Goal: Feedback & Contribution: Contribute content

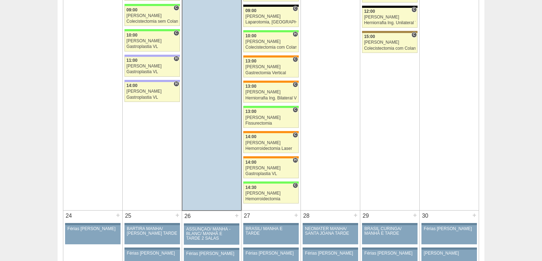
scroll to position [1537, 0]
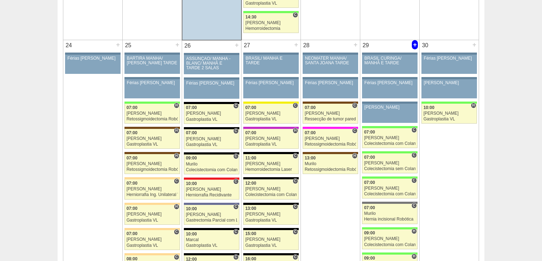
click at [415, 41] on div "+" at bounding box center [415, 44] width 6 height 9
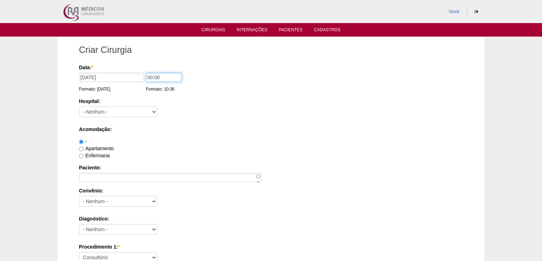
click at [152, 77] on input "00:00" at bounding box center [164, 77] width 36 height 9
type input "07:00"
click at [113, 110] on select "- Nenhum - 9 de Julho Albert Einstein Alvorada América Assunção Bartira Benefic…" at bounding box center [118, 112] width 78 height 11
select select "30"
click at [79, 107] on select "- Nenhum - 9 de Julho Albert Einstein Alvorada América Assunção Bartira Benefic…" at bounding box center [118, 112] width 78 height 11
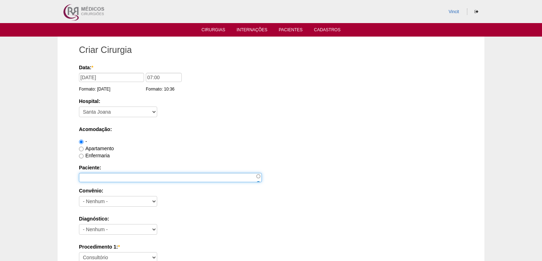
click at [92, 176] on input "Paciente:" at bounding box center [170, 177] width 183 height 9
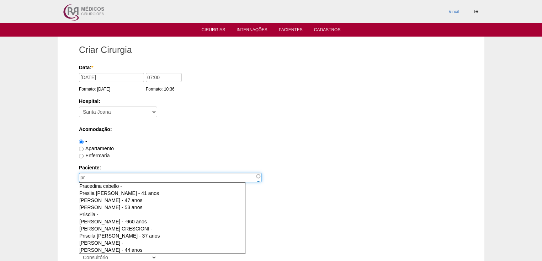
type input "p"
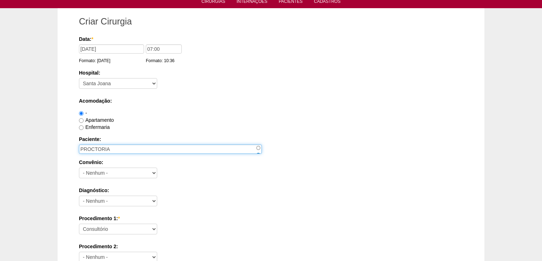
scroll to position [57, 0]
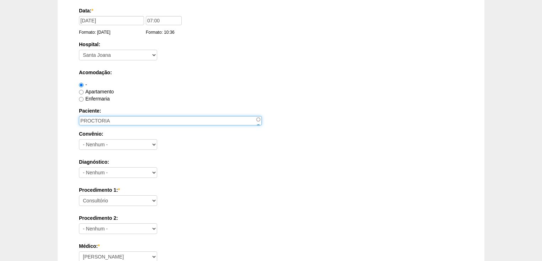
type input "PROCTORIA"
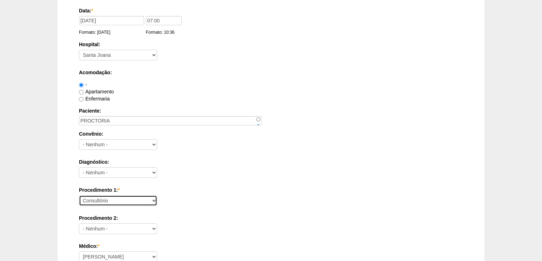
click at [94, 202] on select "Consultório Abscesso Hepático - Drenagem Abscesso perianal Amputação Abdômino P…" at bounding box center [118, 201] width 78 height 11
select select "80126"
click at [79, 196] on select "Consultório Abscesso Hepático - Drenagem Abscesso perianal Amputação Abdômino P…" at bounding box center [118, 201] width 78 height 11
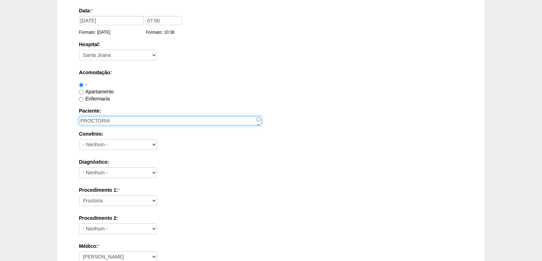
click at [112, 121] on input "PROCTORIA" at bounding box center [170, 120] width 183 height 9
type input "P"
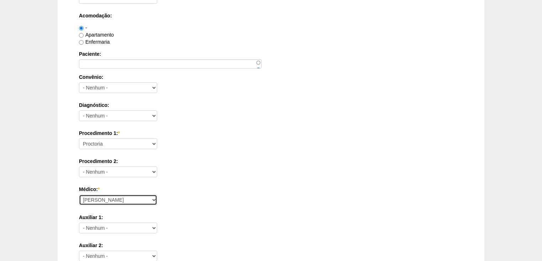
click at [91, 202] on select "Ana Paula Bruno Felipe Rossi Geraldo Igor Benevides Isabella Juliana Luiz Guilh…" at bounding box center [118, 200] width 78 height 11
select select "22"
click at [79, 195] on select "Ana Paula Bruno Felipe Rossi Geraldo Igor Benevides Isabella Juliana Luiz Guilh…" at bounding box center [118, 200] width 78 height 11
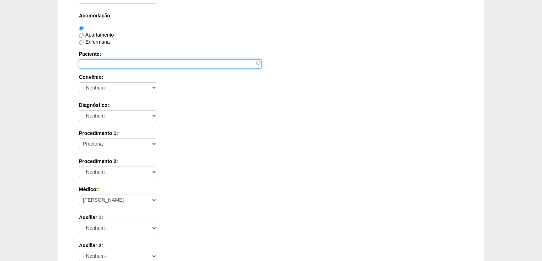
click at [96, 64] on input "Paciente:" at bounding box center [170, 63] width 183 height 9
type input "DR JOSE EDUARDO"
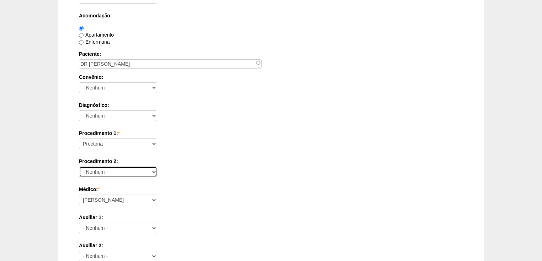
click at [91, 169] on select "- Nenhum - Consultório Abscesso Hepático - Drenagem Abscesso perianal Amputação…" at bounding box center [118, 172] width 78 height 11
select select "35104"
click at [79, 167] on select "- Nenhum - Consultório Abscesso Hepático - Drenagem Abscesso perianal Amputação…" at bounding box center [118, 172] width 78 height 11
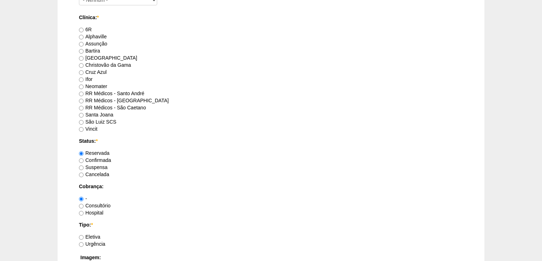
scroll to position [484, 0]
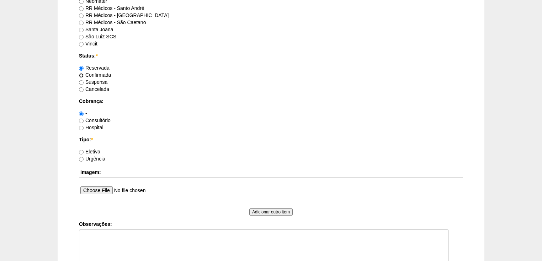
click at [82, 73] on input "Confirmada" at bounding box center [81, 75] width 5 height 5
radio input "true"
click at [80, 43] on input "Vincit" at bounding box center [81, 44] width 5 height 5
radio input "true"
click at [81, 120] on input "Consultório" at bounding box center [81, 121] width 5 height 5
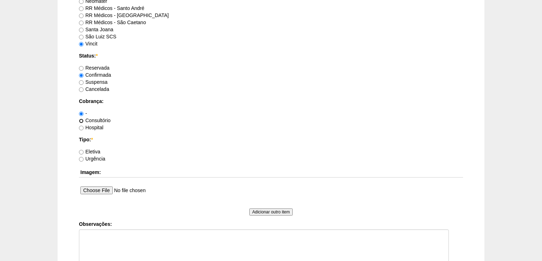
radio input "true"
click at [82, 152] on input "Eletiva" at bounding box center [81, 152] width 5 height 5
radio input "true"
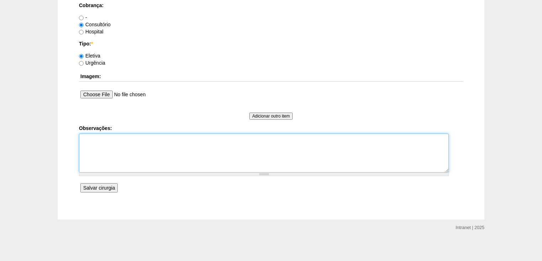
click at [96, 149] on textarea "Observações:" at bounding box center [264, 153] width 370 height 39
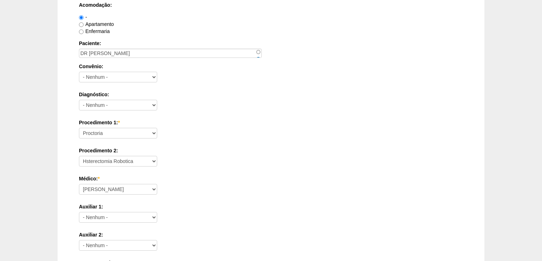
scroll to position [0, 0]
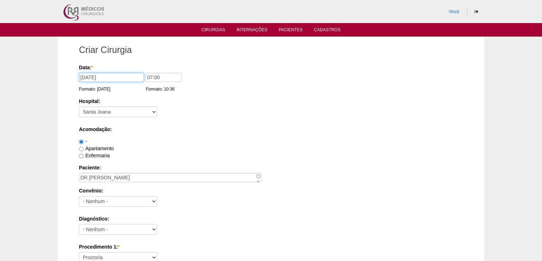
click at [115, 76] on input "29/08/2025" at bounding box center [111, 77] width 65 height 9
click at [170, 78] on input "07:00" at bounding box center [164, 77] width 36 height 9
type input "0"
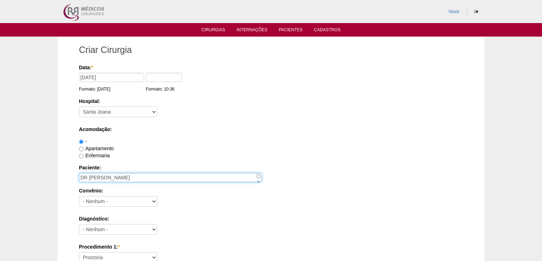
click at [143, 178] on input "DR JOSE EDUARDO" at bounding box center [170, 177] width 183 height 9
type input "D"
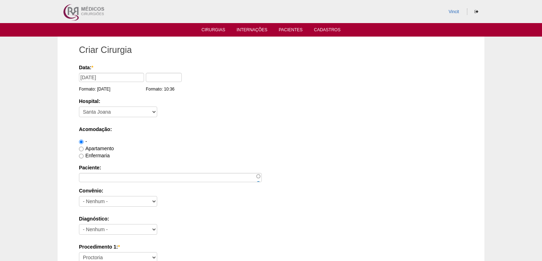
click at [332, 82] on div "Data: * 29/08/2025 Formato: 19/08/2025 Formato: 10:36" at bounding box center [270, 78] width 382 height 29
click at [329, 29] on link "Cadastros" at bounding box center [327, 30] width 27 height 6
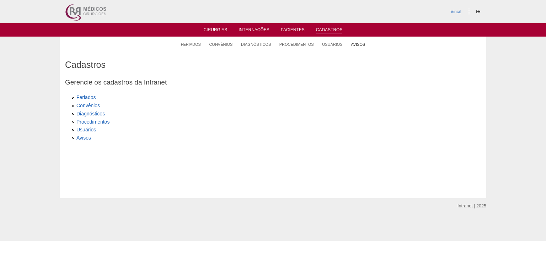
click at [360, 43] on link "Avisos" at bounding box center [358, 44] width 14 height 5
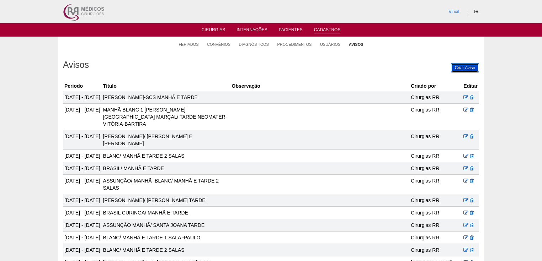
click at [456, 67] on link "Criar Aviso" at bounding box center [465, 67] width 28 height 9
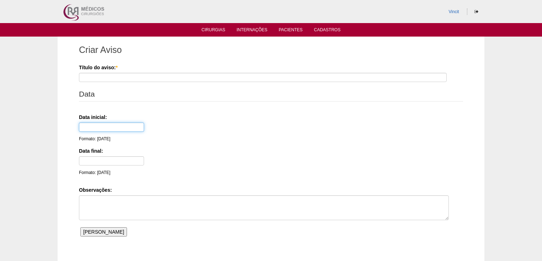
click at [92, 127] on input "text" at bounding box center [111, 127] width 65 height 9
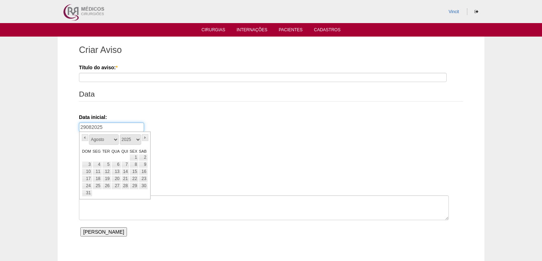
type input "29082025"
click at [180, 123] on div "Data inicial: 29082025 Formato: 19/08/25" at bounding box center [270, 128] width 382 height 29
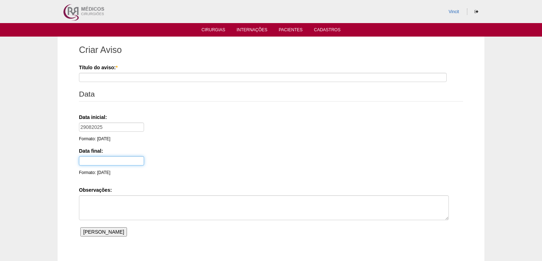
click at [96, 160] on input "text" at bounding box center [111, 161] width 65 height 9
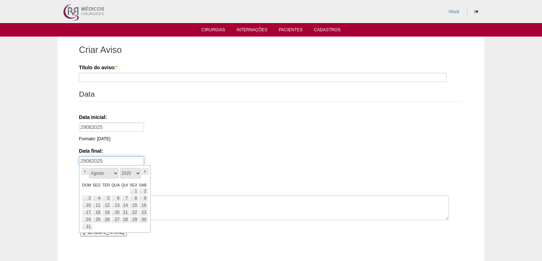
type input "29082025"
click at [137, 143] on fieldset "Data Data inicial: 29082025 Formato: 19/08/25 Data final: 29082025 Formato: 19/…" at bounding box center [271, 134] width 384 height 94
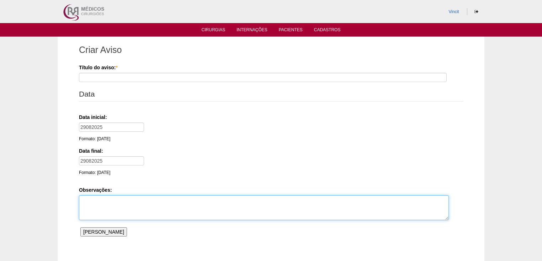
click at [85, 201] on textarea "Observações:" at bounding box center [264, 208] width 370 height 25
type textarea "p"
type textarea "Proctoria"
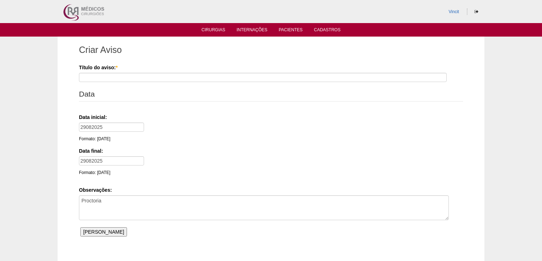
click at [91, 73] on div "Título do aviso: *" at bounding box center [271, 73] width 384 height 18
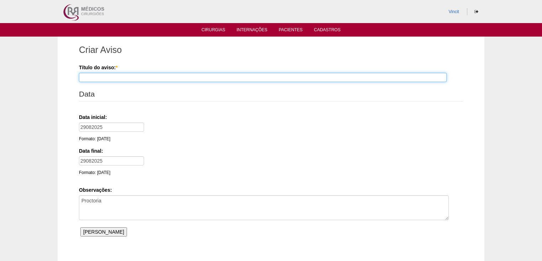
click at [91, 77] on input "Título do aviso: *" at bounding box center [263, 77] width 368 height 9
type input "p"
type input "Proctoria"
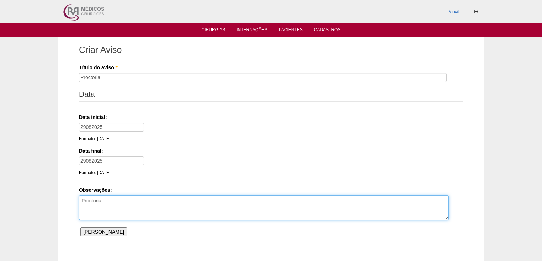
click at [111, 204] on textarea "Proctoria" at bounding box center [264, 208] width 370 height 25
type textarea "P"
click at [121, 200] on textarea "Dr Jose Eduardo /Hosp Santa Joana as 07:00" at bounding box center [264, 208] width 370 height 25
type textarea "Dr Jose Eduardo / Hosp Santa Joana as 07:00"
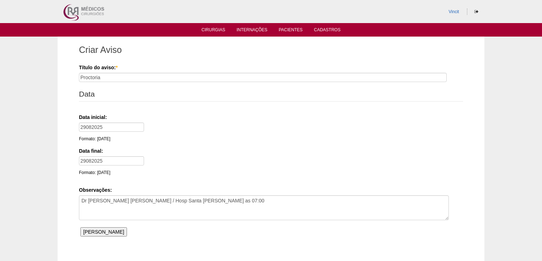
click at [92, 230] on input "Salvar Aviso" at bounding box center [103, 232] width 47 height 9
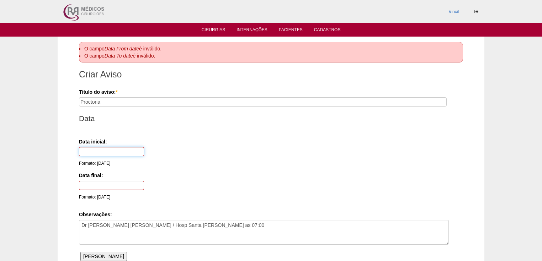
click at [102, 153] on input "text" at bounding box center [111, 151] width 65 height 9
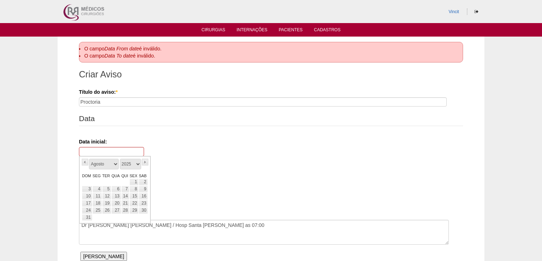
click at [169, 202] on fieldset "Data Data inicial: Formato: [DATE] Data final: Formato: [DATE]" at bounding box center [271, 159] width 384 height 94
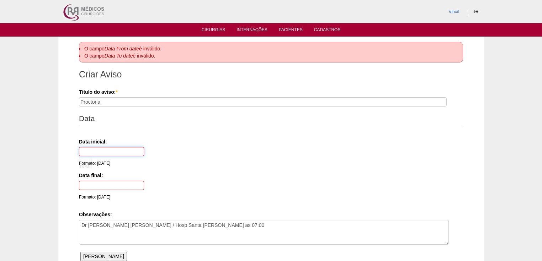
click at [120, 150] on input "text" at bounding box center [111, 151] width 65 height 9
click at [124, 128] on fieldset "Data Data inicial: Formato: [DATE] Data final: Formato: [DATE]" at bounding box center [271, 159] width 384 height 94
click at [122, 151] on input "text" at bounding box center [111, 151] width 65 height 9
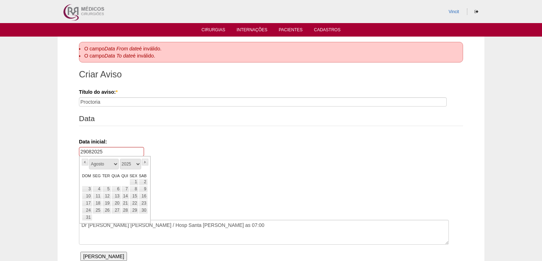
click at [179, 183] on div "Data final: Formato: [DATE]" at bounding box center [270, 186] width 382 height 29
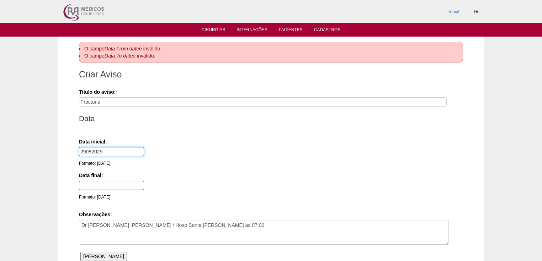
click at [86, 150] on input "29082025" at bounding box center [111, 151] width 65 height 9
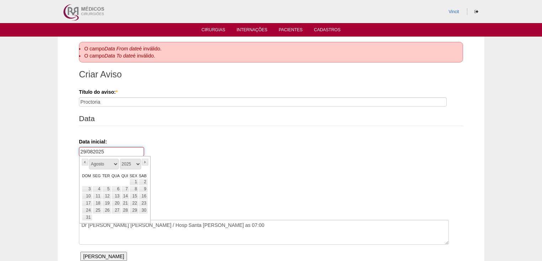
click at [92, 150] on input "29/082025" at bounding box center [111, 151] width 65 height 9
type input "[DATE]"
click at [174, 161] on div "Data inicial: [DATE] Formato: [DATE]" at bounding box center [270, 152] width 382 height 29
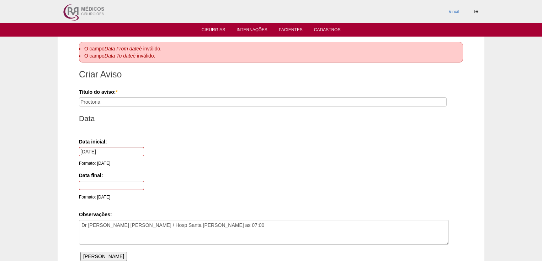
scroll to position [28, 0]
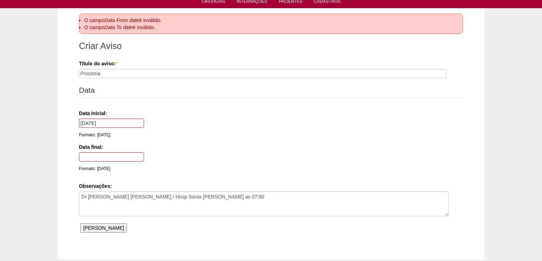
click at [97, 225] on input "[PERSON_NAME]" at bounding box center [103, 228] width 47 height 9
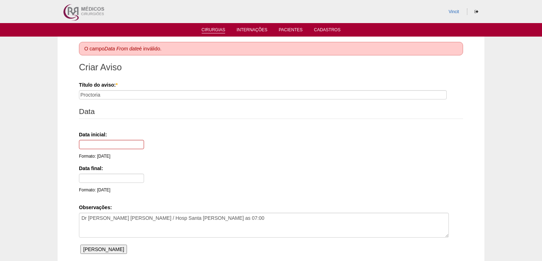
click at [211, 31] on link "Cirurgias" at bounding box center [214, 30] width 24 height 6
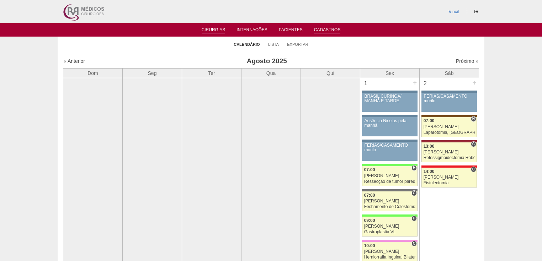
click at [321, 30] on link "Cadastros" at bounding box center [327, 30] width 27 height 6
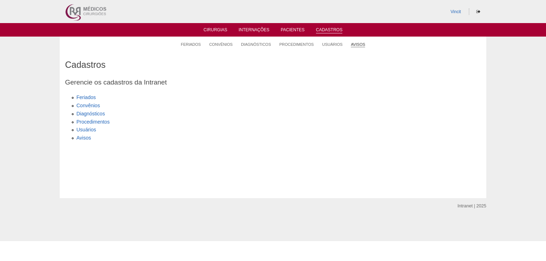
click at [355, 46] on link "Avisos" at bounding box center [358, 44] width 14 height 5
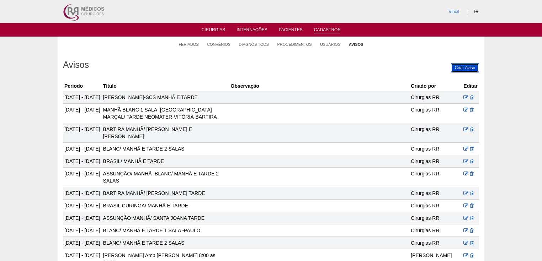
click at [465, 65] on link "Criar Aviso" at bounding box center [465, 67] width 28 height 9
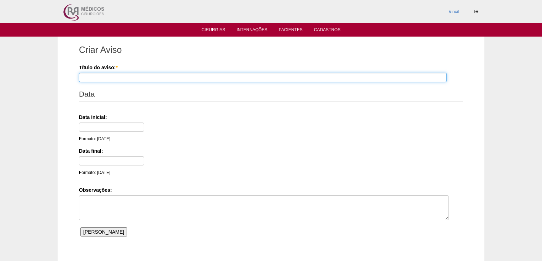
click at [131, 73] on input "Título do aviso: *" at bounding box center [263, 77] width 368 height 9
type input "p"
type input "Proctoria"
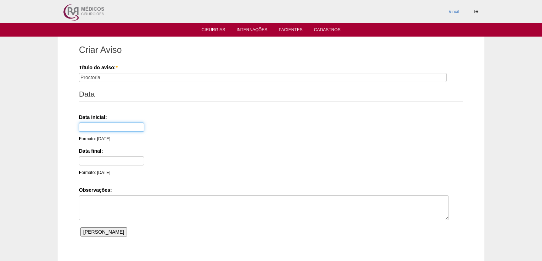
click at [122, 127] on input "text" at bounding box center [111, 127] width 65 height 9
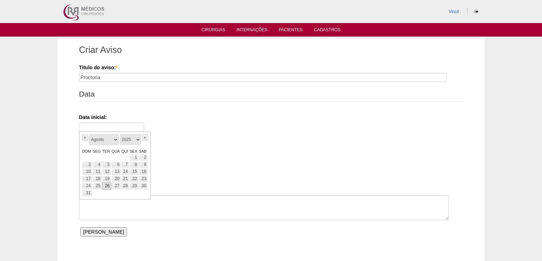
click at [102, 186] on link "26" at bounding box center [106, 186] width 9 height 7
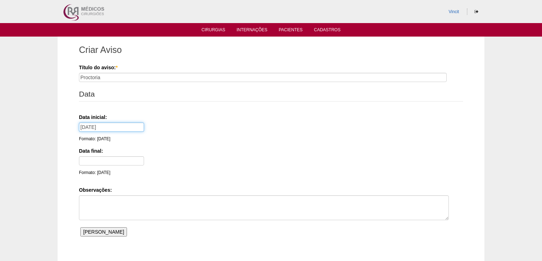
click at [122, 127] on input "26/08/25" at bounding box center [111, 127] width 65 height 9
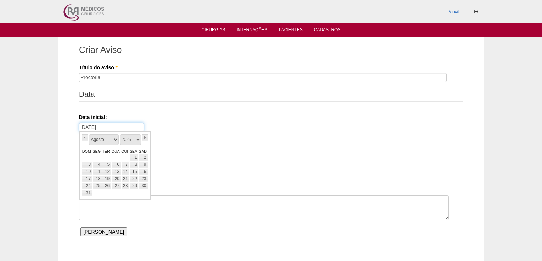
click at [87, 127] on input "26/08/25" at bounding box center [111, 127] width 65 height 9
click at [135, 187] on link "29" at bounding box center [133, 186] width 9 height 7
type input "29/08/25"
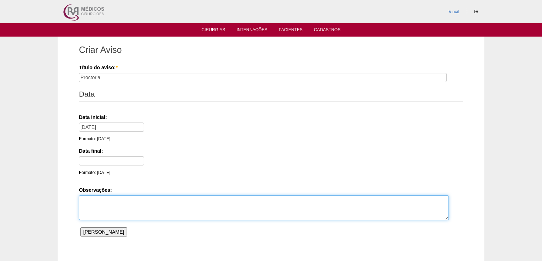
click at [98, 202] on textarea "Observações:" at bounding box center [264, 208] width 370 height 25
type textarea "Dr [PERSON_NAME]/ Hosp Santa [PERSON_NAME] as 07:00"
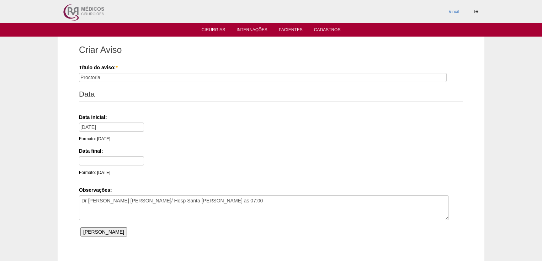
click at [93, 232] on input "Salvar Aviso" at bounding box center [103, 232] width 47 height 9
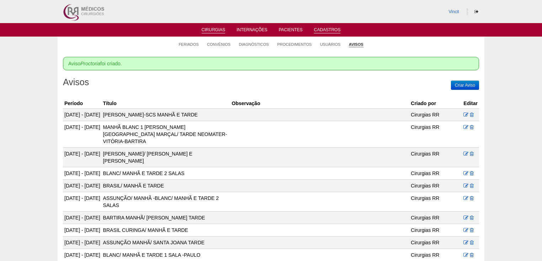
click at [213, 31] on link "Cirurgias" at bounding box center [214, 30] width 24 height 6
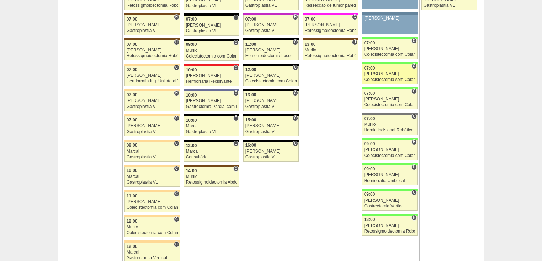
scroll to position [1565, 0]
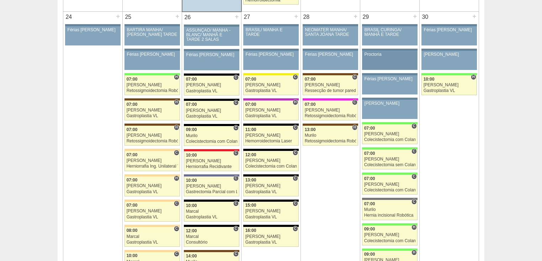
click at [380, 52] on div "Proctoria" at bounding box center [390, 54] width 51 height 5
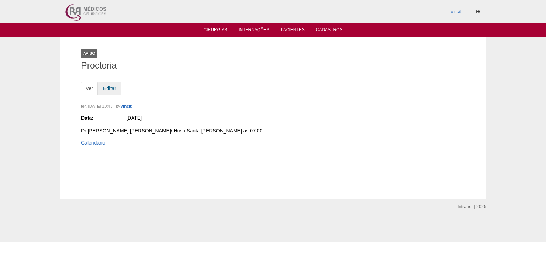
click at [110, 89] on link "Editar" at bounding box center [110, 89] width 22 height 14
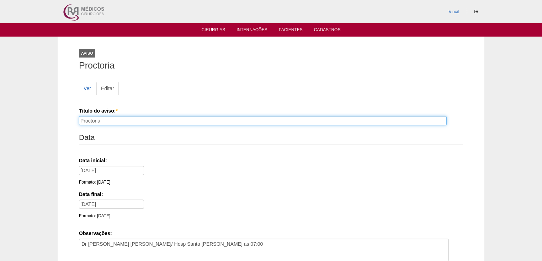
click at [108, 120] on input "Proctoria" at bounding box center [263, 120] width 368 height 9
type input "Proctoria Dr [PERSON_NAME]"
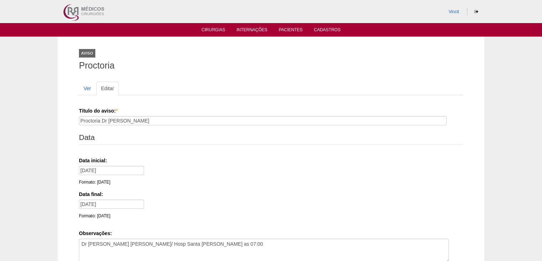
drag, startPoint x: 93, startPoint y: 122, endPoint x: 145, endPoint y: 134, distance: 53.7
click at [145, 134] on legend "Data" at bounding box center [271, 138] width 384 height 15
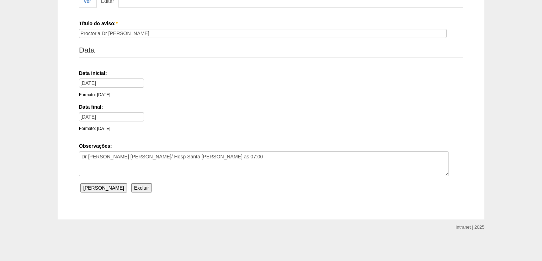
click at [100, 186] on input "Salvar Aviso" at bounding box center [103, 188] width 47 height 9
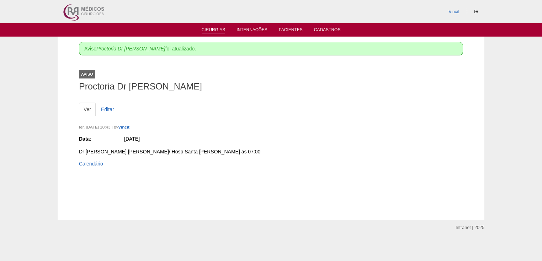
click at [207, 31] on link "Cirurgias" at bounding box center [214, 30] width 24 height 6
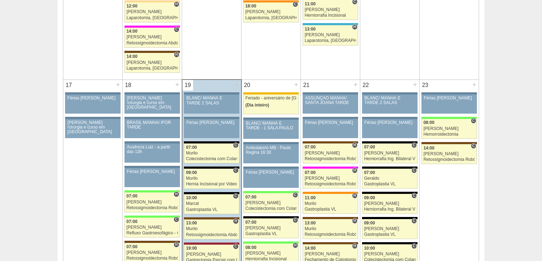
scroll to position [911, 0]
